Goal: Task Accomplishment & Management: Complete application form

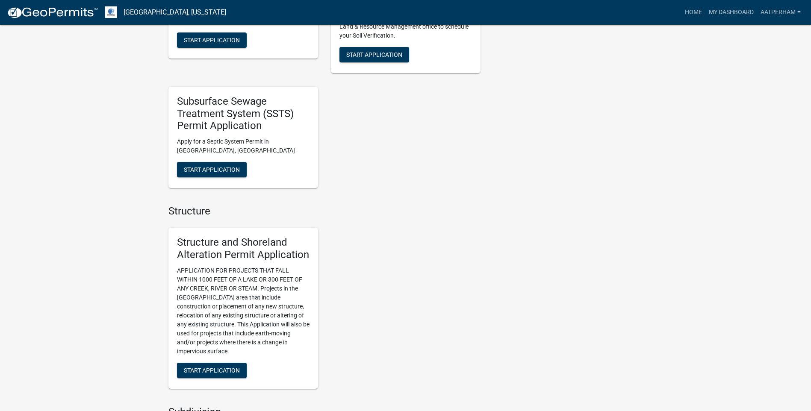
scroll to position [385, 0]
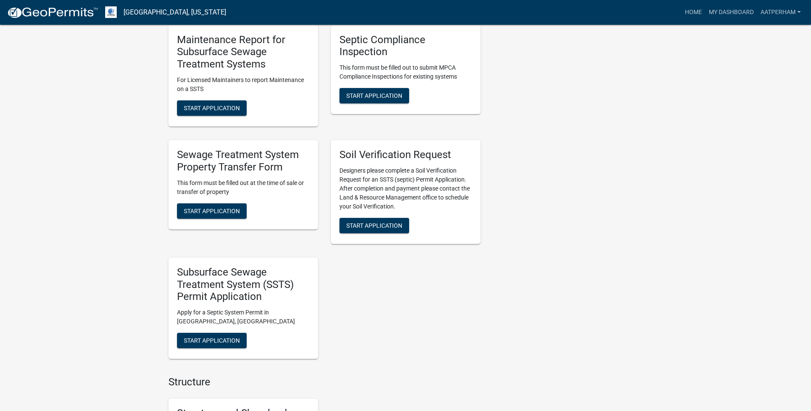
click at [706, 1] on nav "[GEOGRAPHIC_DATA], [US_STATE] more_horiz Home My Dashboard AATPerham Account Lo…" at bounding box center [405, 12] width 811 height 25
click at [715, 7] on link "My Dashboard" at bounding box center [732, 12] width 52 height 16
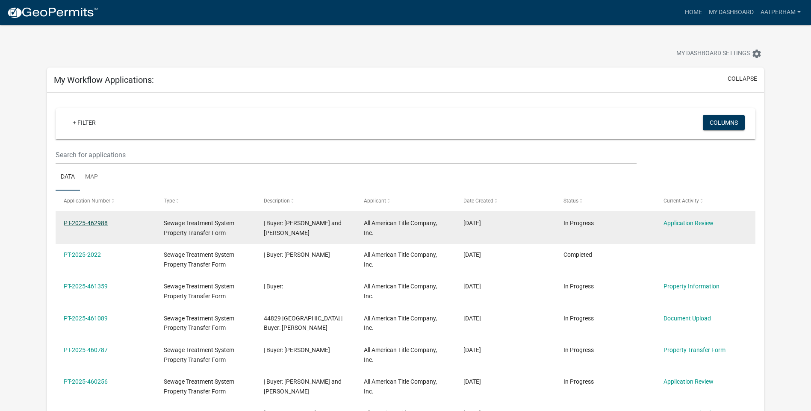
click at [81, 220] on link "PT-2025-462988" at bounding box center [86, 223] width 44 height 7
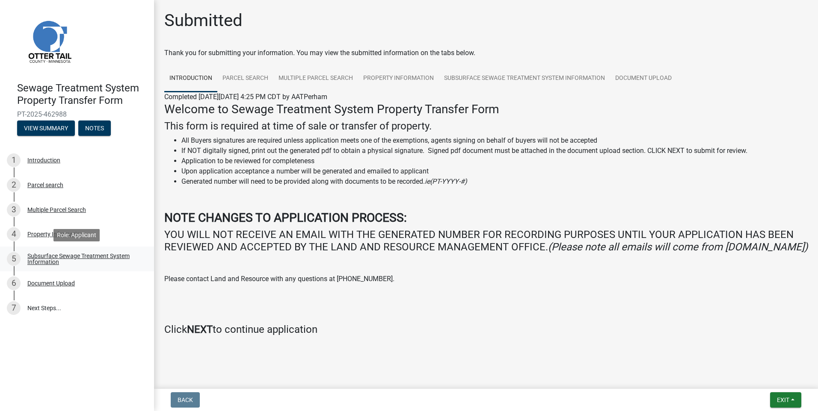
click at [48, 256] on div "Subsurface Sewage Treatment System Information" at bounding box center [83, 259] width 113 height 12
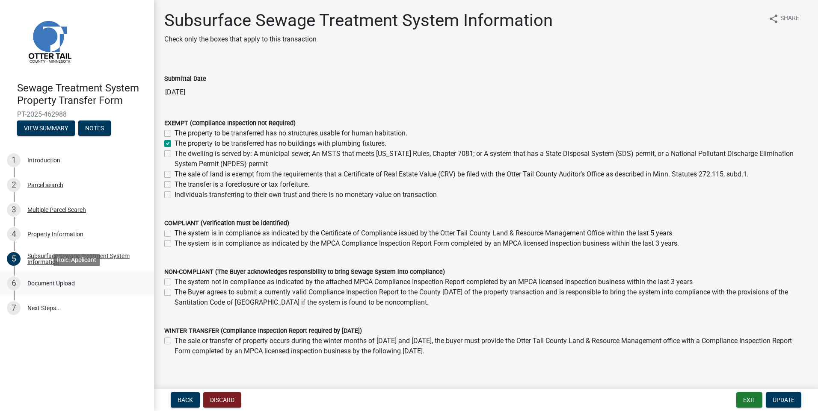
click at [56, 286] on div "Document Upload" at bounding box center [50, 284] width 47 height 6
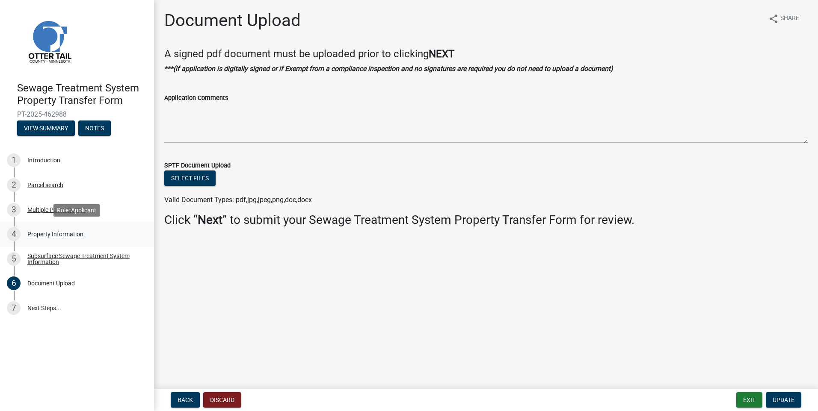
click at [74, 237] on div "Property Information" at bounding box center [55, 234] width 56 height 6
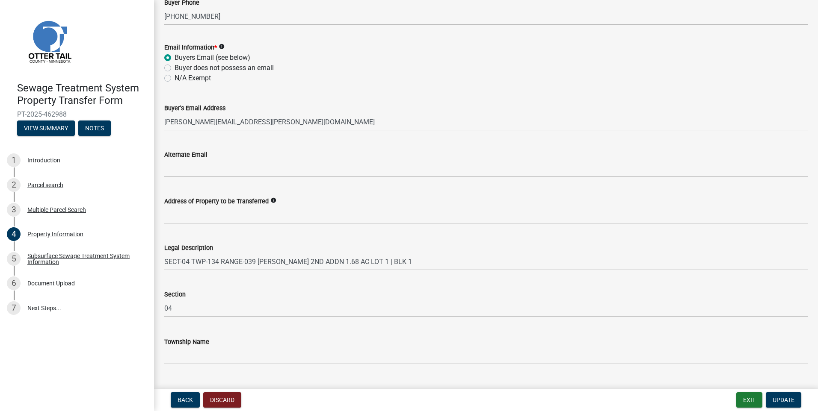
scroll to position [361, 0]
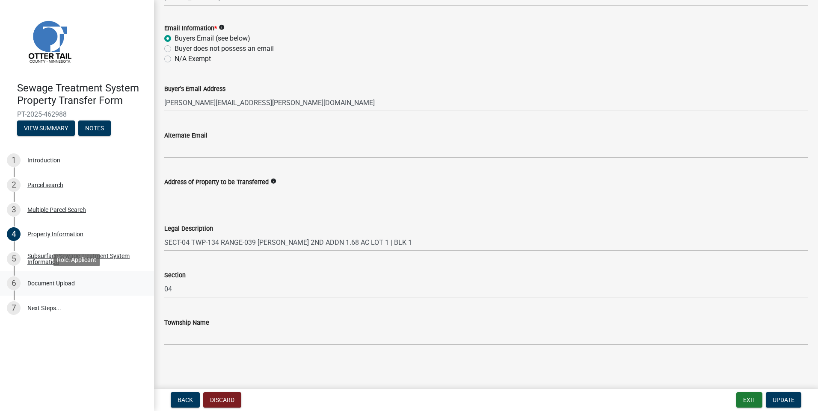
click at [58, 286] on div "Document Upload" at bounding box center [50, 284] width 47 height 6
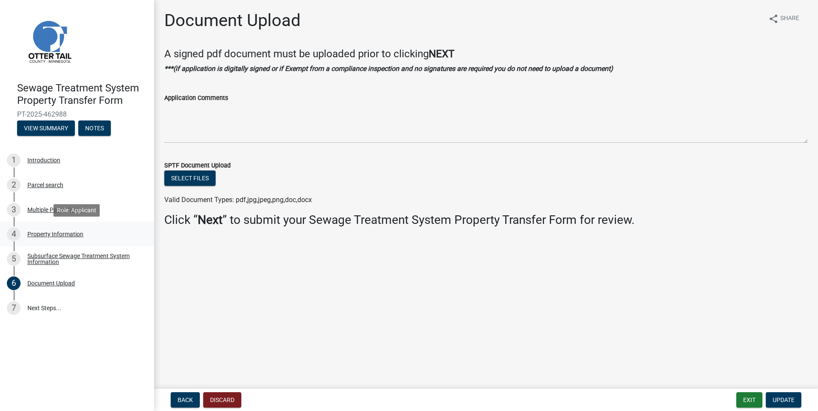
click at [74, 235] on div "Property Information" at bounding box center [55, 234] width 56 height 6
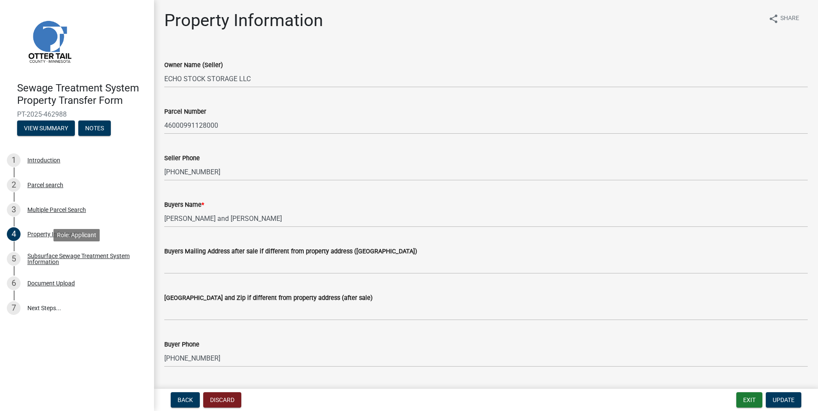
scroll to position [299, 0]
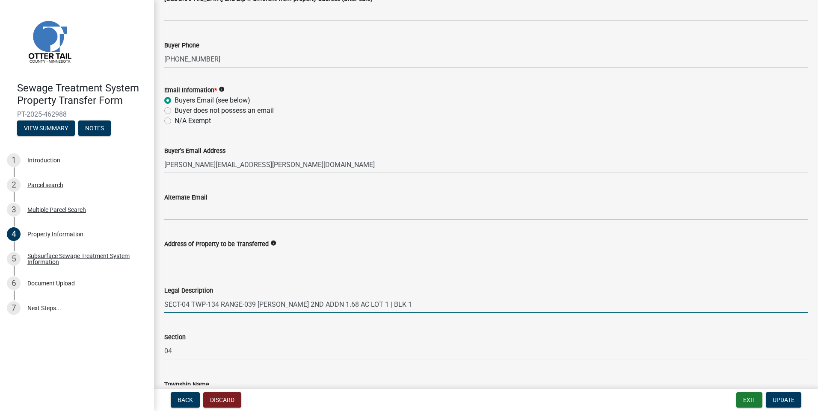
click at [418, 301] on input "SECT-04 TWP-134 RANGE-039 [PERSON_NAME] 2ND ADDN 1.68 AC LOT 1 | BLK 1" at bounding box center [485, 305] width 643 height 18
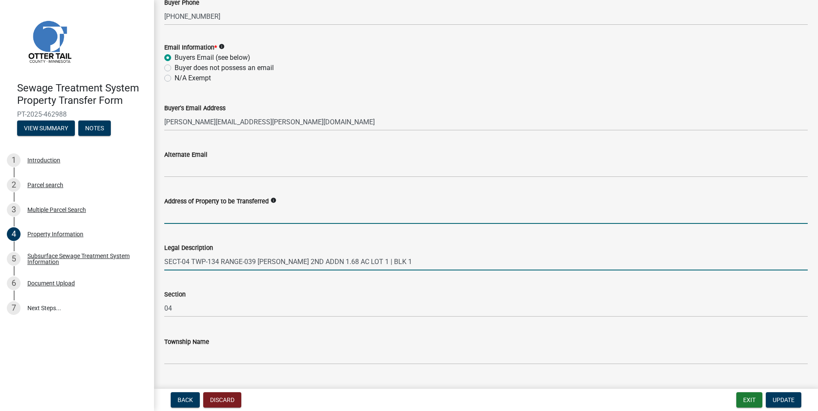
drag, startPoint x: 277, startPoint y: 215, endPoint x: 242, endPoint y: 389, distance: 177.9
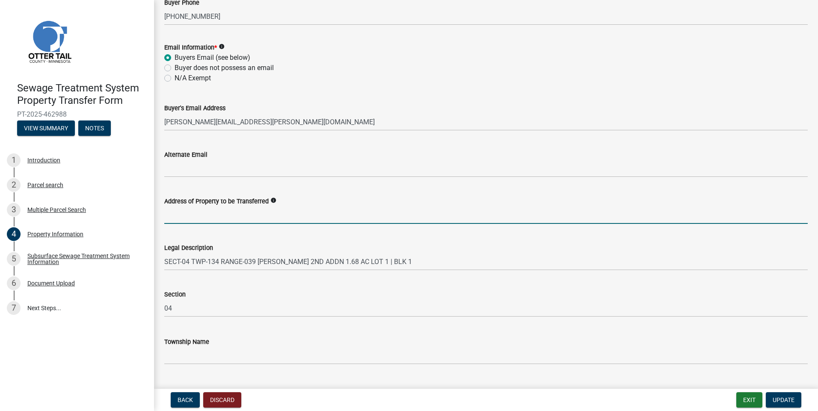
drag, startPoint x: 242, startPoint y: 389, endPoint x: 556, endPoint y: 132, distance: 405.4
click at [556, 132] on wm-data-entity-input "Buyer's Email Address [EMAIL_ADDRESS][PERSON_NAME][DOMAIN_NAME]" at bounding box center [485, 114] width 643 height 47
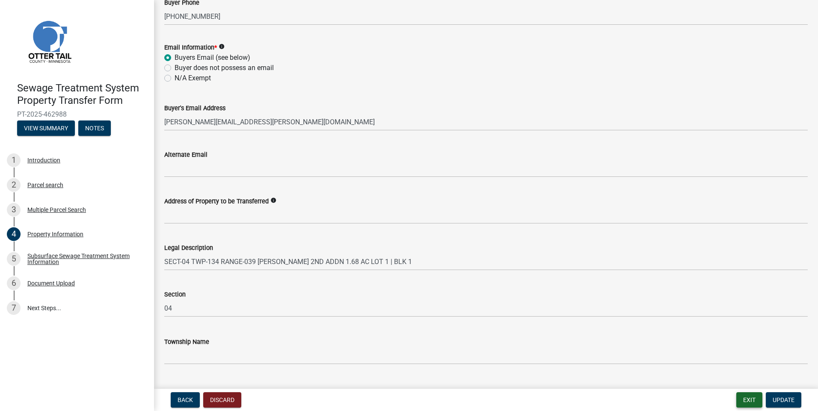
click at [752, 397] on button "Exit" at bounding box center [749, 400] width 26 height 15
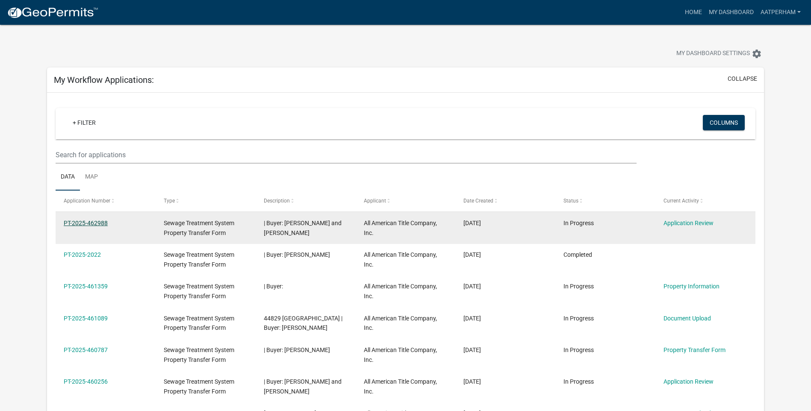
drag, startPoint x: 94, startPoint y: 224, endPoint x: 101, endPoint y: 224, distance: 6.8
click at [94, 224] on link "PT-2025-462988" at bounding box center [86, 223] width 44 height 7
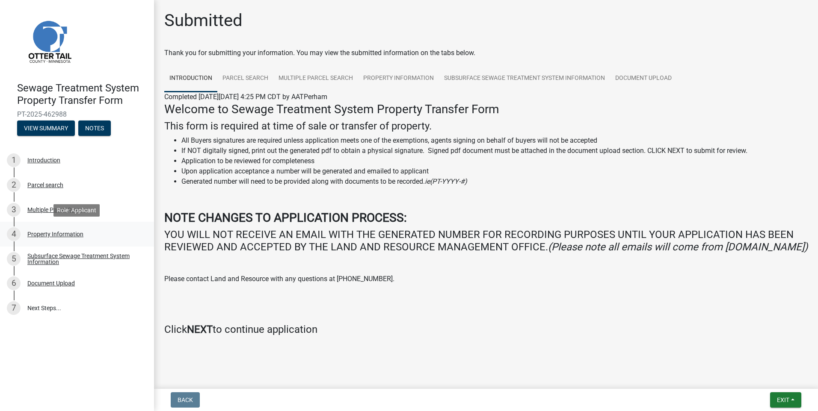
click at [65, 235] on div "Property Information" at bounding box center [55, 234] width 56 height 6
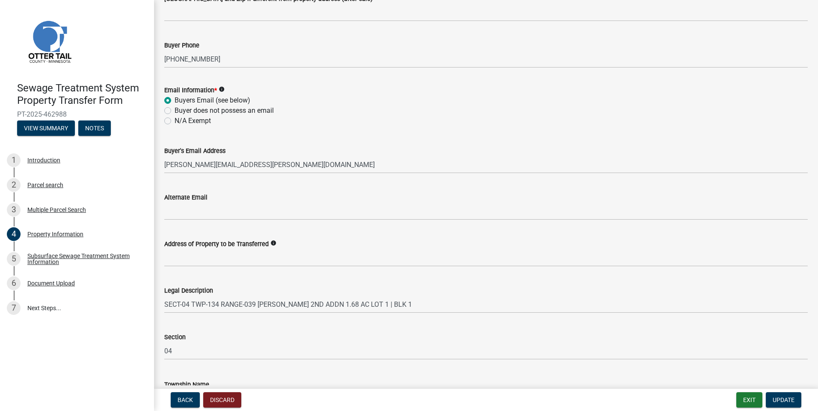
scroll to position [361, 0]
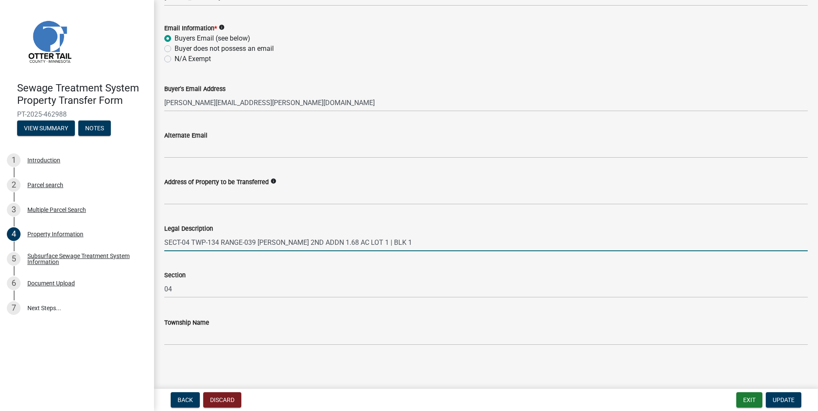
drag, startPoint x: 417, startPoint y: 242, endPoint x: -74, endPoint y: 258, distance: 491.6
click at [0, 258] on html "Internet Explorer does NOT work with GeoPermits. Get a new browser for more sec…" at bounding box center [409, 205] width 818 height 411
click at [177, 245] on input "Legal Description" at bounding box center [485, 243] width 643 height 18
paste input "Unit 12, Common Interest Community No. 121 Echo Stock Storage, [GEOGRAPHIC_DATA…"
type input "Unit 12, Common Interest Community No. 121 Echo Stock Storage, [GEOGRAPHIC_DATA…"
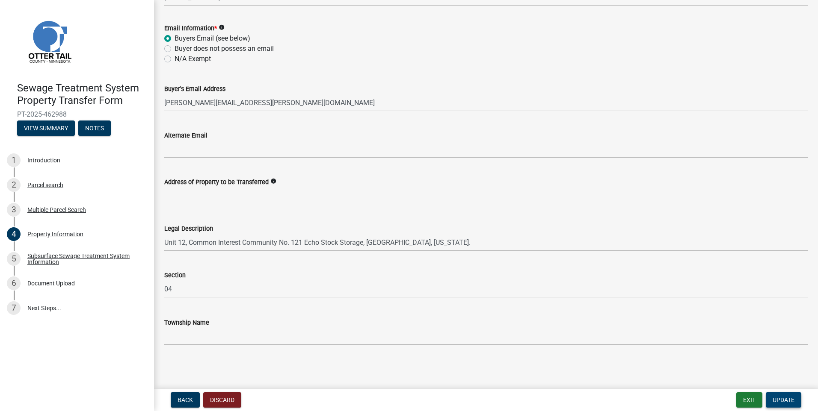
click at [786, 398] on span "Update" at bounding box center [783, 400] width 22 height 7
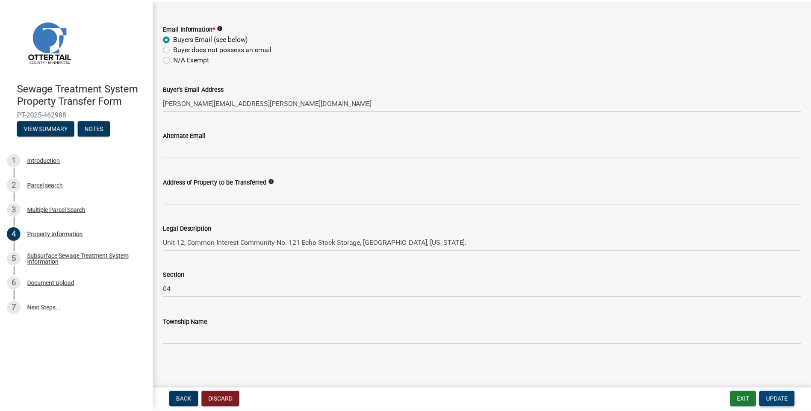
scroll to position [0, 0]
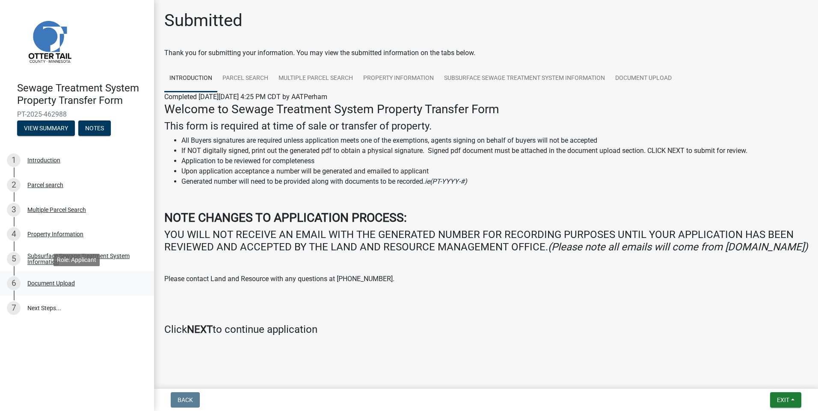
click at [47, 278] on div "6 Document Upload" at bounding box center [73, 284] width 133 height 14
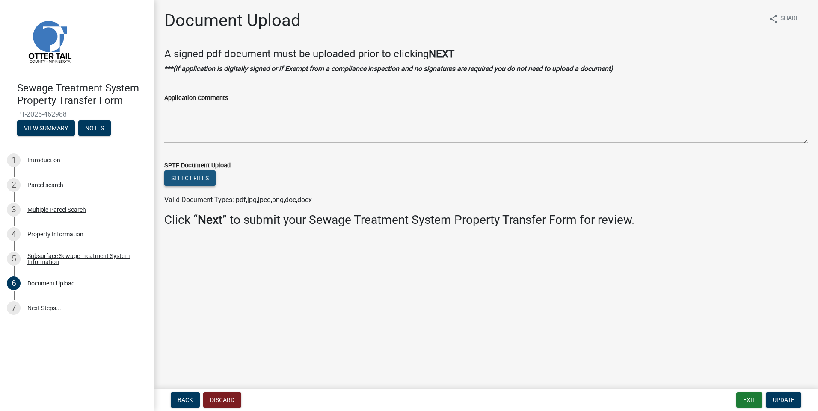
click at [207, 182] on button "Select files" at bounding box center [189, 178] width 51 height 15
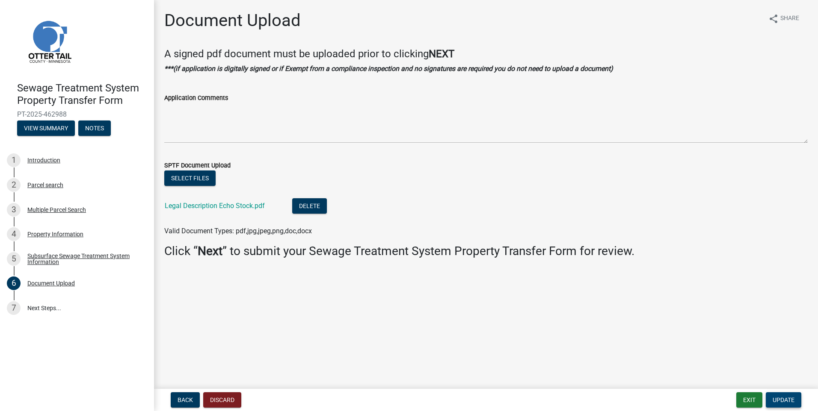
click at [775, 400] on span "Update" at bounding box center [783, 400] width 22 height 7
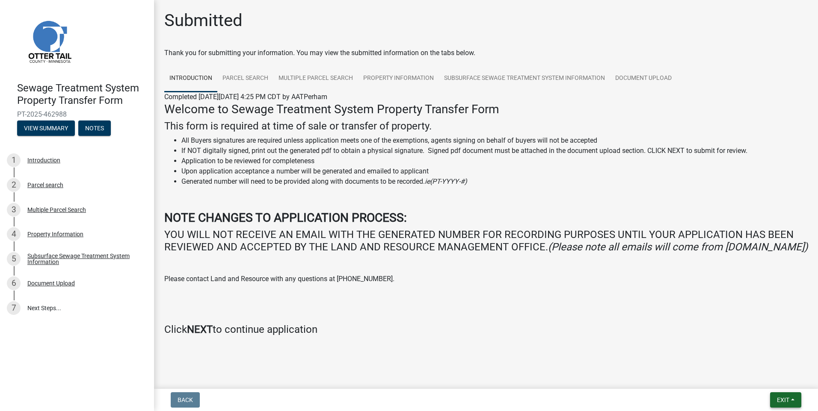
click at [777, 400] on span "Exit" at bounding box center [783, 400] width 12 height 7
click at [775, 383] on button "Save & Exit" at bounding box center [767, 378] width 68 height 21
